Goal: Complete application form

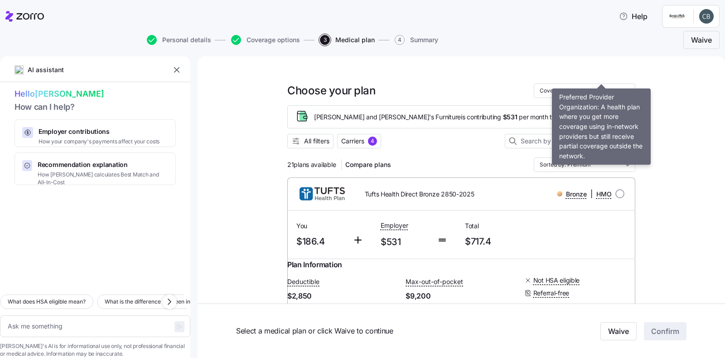
scroll to position [1808, 0]
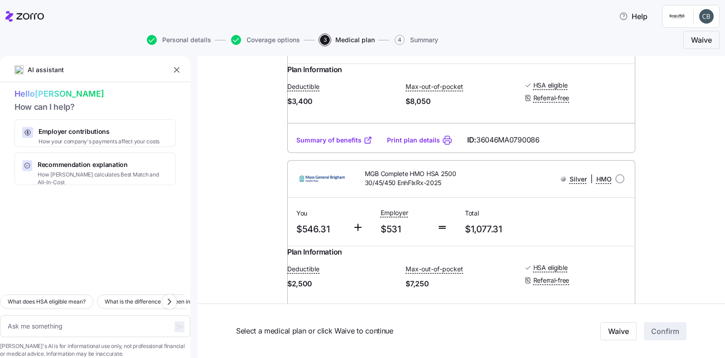
radio input "true"
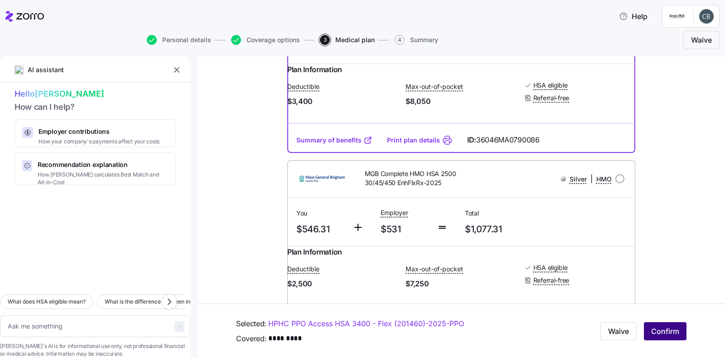
click at [654, 330] on span "Confirm" at bounding box center [665, 330] width 28 height 11
type textarea "x"
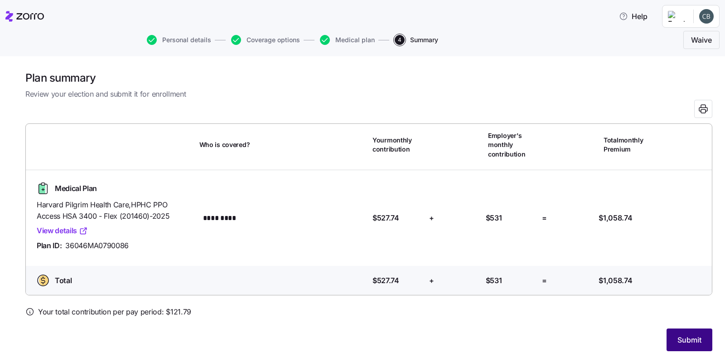
click at [683, 344] on span "Submit" at bounding box center [690, 339] width 24 height 11
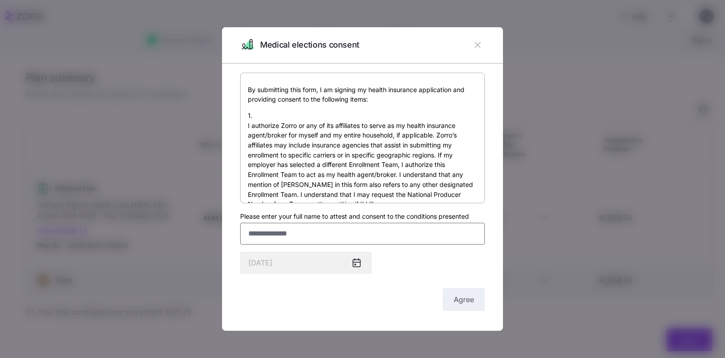
click at [351, 235] on input "Please enter your full name to attest and consent to the conditions presented" at bounding box center [362, 234] width 245 height 22
type input "**********"
click at [453, 291] on button "Agree" at bounding box center [464, 299] width 42 height 23
